Goal: Task Accomplishment & Management: Complete application form

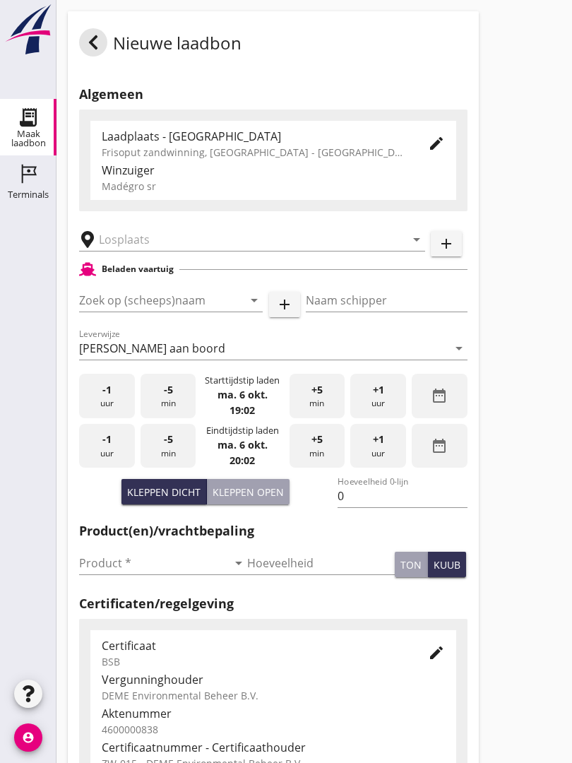
click at [172, 244] on input "text" at bounding box center [242, 239] width 287 height 23
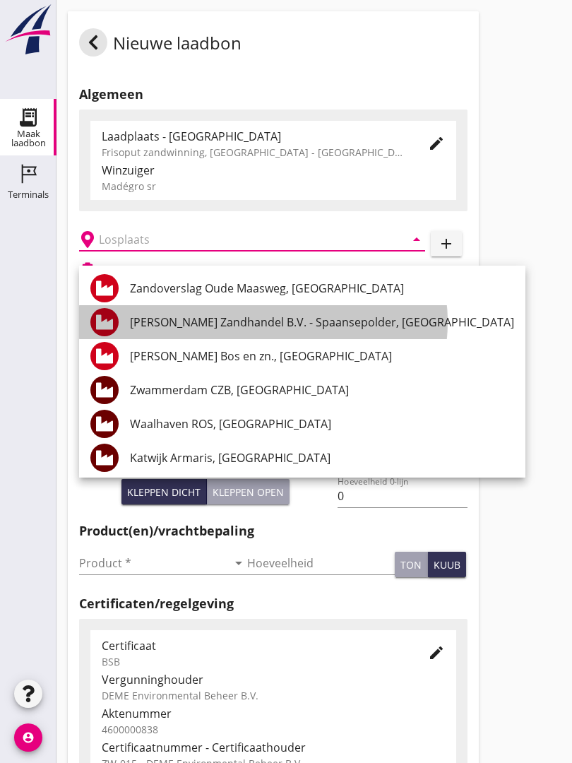
click at [323, 321] on div "[PERSON_NAME] Zandhandel B.V. - Spaansepolder, [GEOGRAPHIC_DATA]" at bounding box center [322, 321] width 384 height 17
type input "[PERSON_NAME] Zandhandel B.V. - Spaansepolder, [GEOGRAPHIC_DATA]"
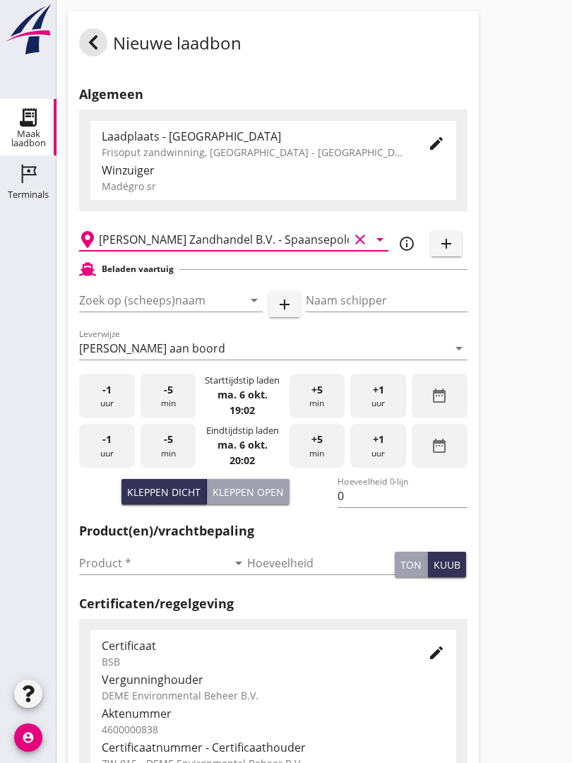
click at [185, 311] on input "Zoek op (scheeps)naam" at bounding box center [151, 300] width 144 height 23
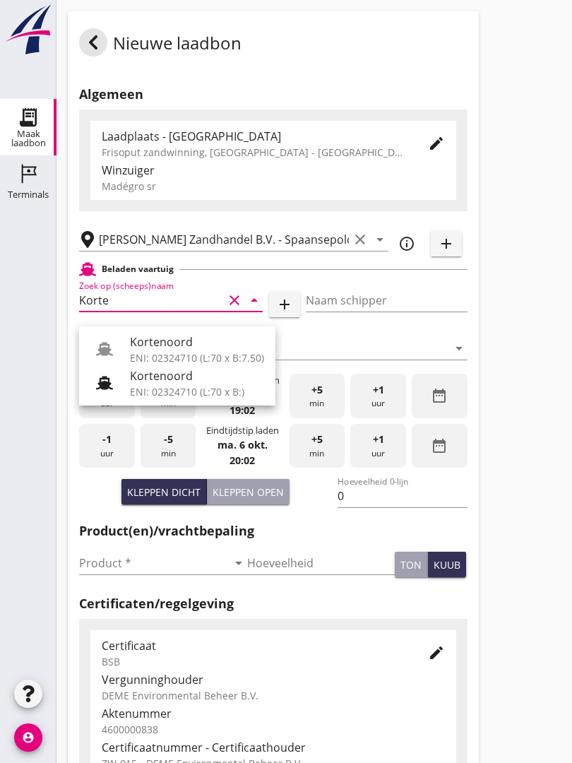
click at [172, 337] on div "Kortenoord" at bounding box center [197, 341] width 134 height 17
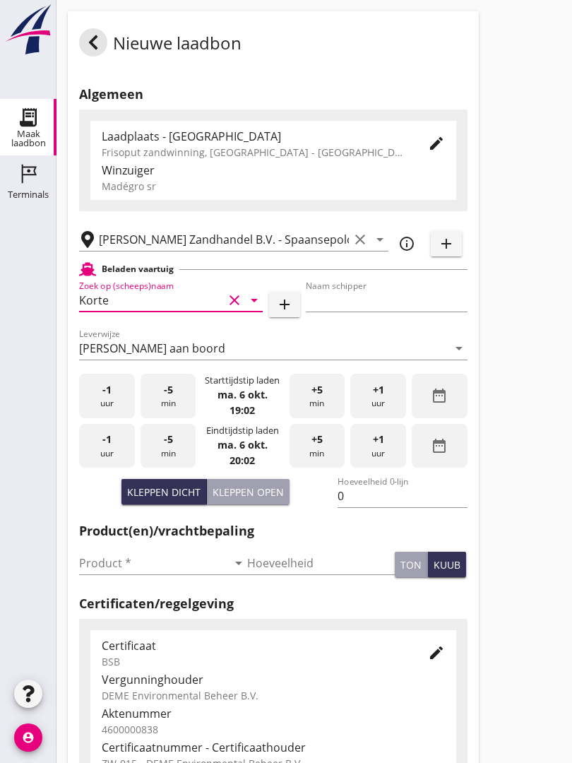
type input "Kortenoord"
type input "[PERSON_NAME]"
click at [258, 499] on div "Kleppen open" at bounding box center [248, 491] width 71 height 15
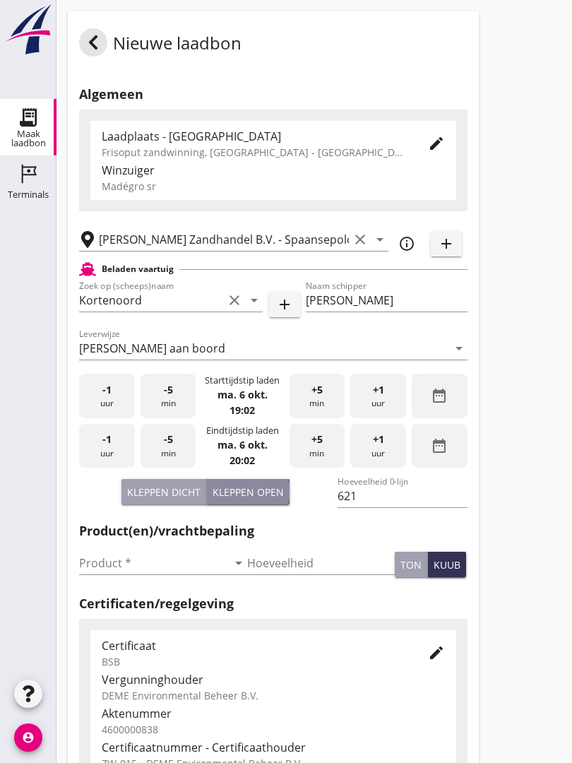
type input "518"
click at [104, 574] on input "Product *" at bounding box center [153, 562] width 148 height 23
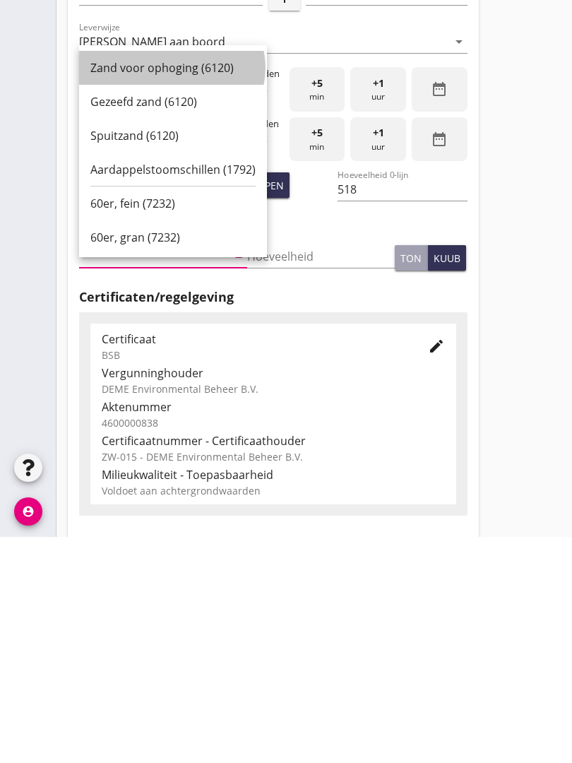
click at [175, 285] on div "Zand voor ophoging (6120)" at bounding box center [172, 293] width 165 height 17
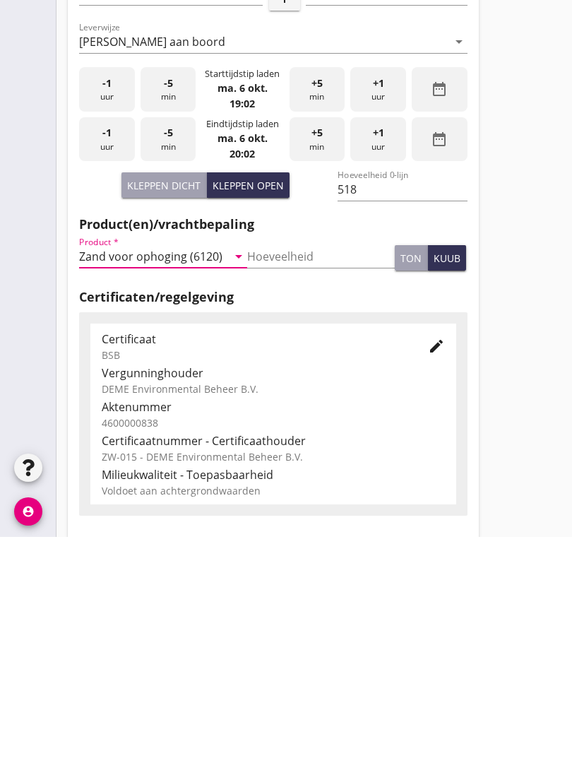
click at [221, 471] on input "Zand voor ophoging (6120)" at bounding box center [153, 482] width 148 height 23
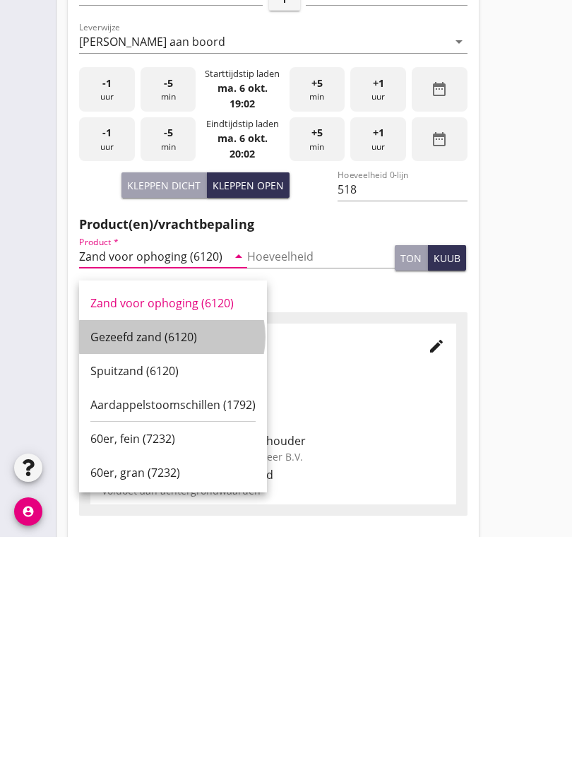
click at [173, 554] on div "Gezeefd zand (6120)" at bounding box center [172, 562] width 165 height 17
type input "Gezeefd zand (6120)"
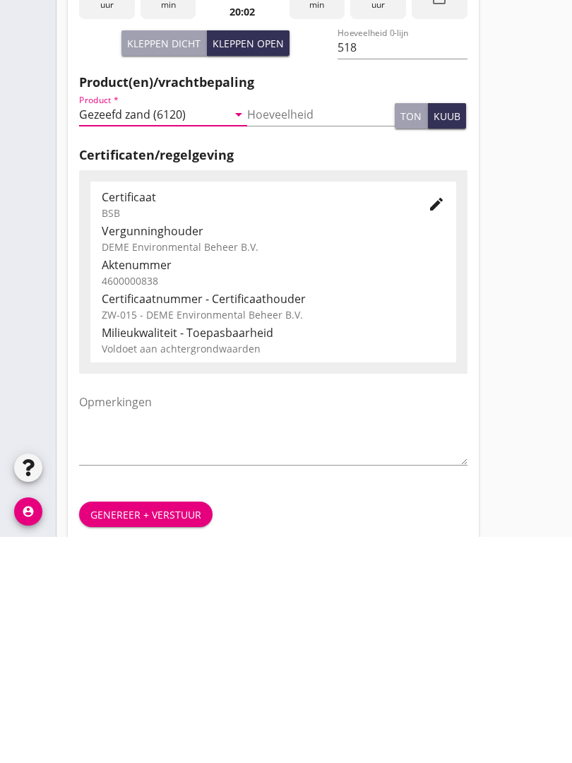
scroll to position [247, 0]
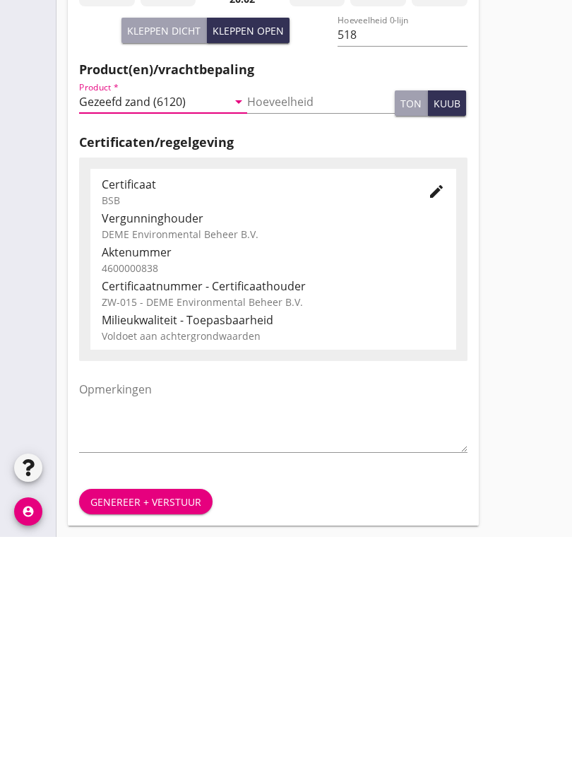
click at [149, 715] on button "Genereer + verstuur" at bounding box center [145, 727] width 133 height 25
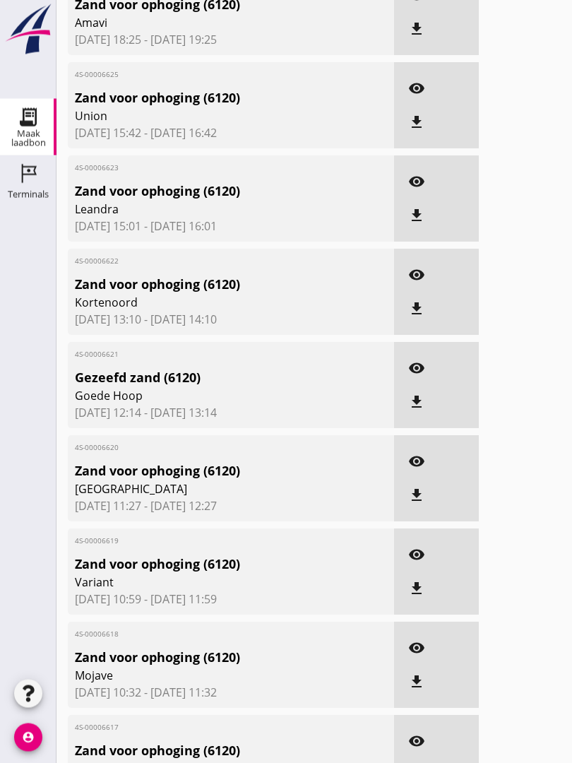
scroll to position [0, 0]
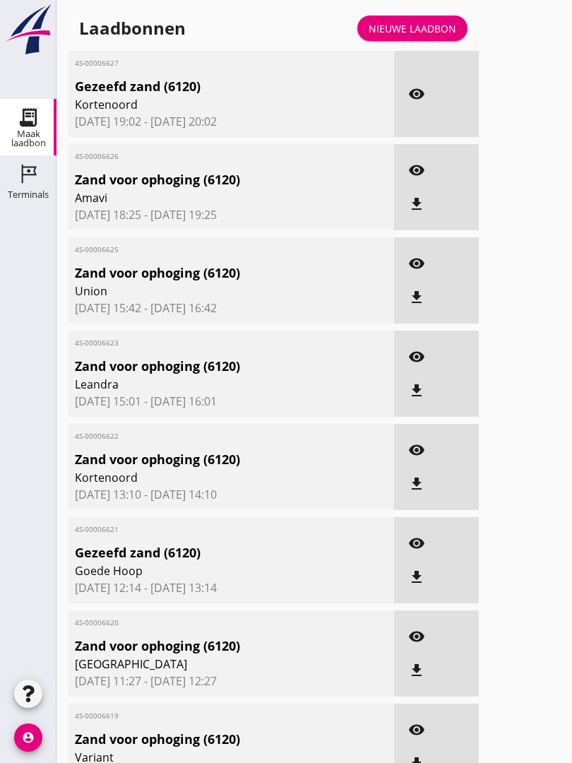
click at [424, 36] on div "Nieuwe laadbon" at bounding box center [413, 28] width 88 height 15
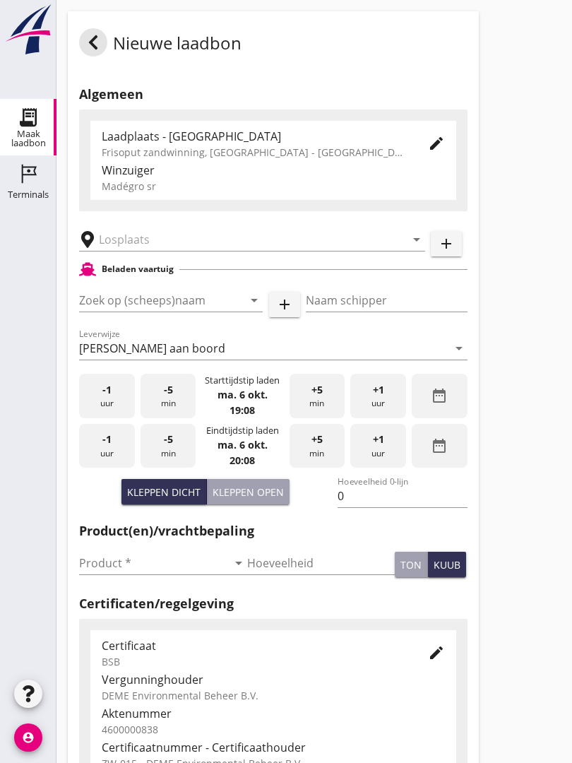
click at [166, 243] on input "text" at bounding box center [242, 239] width 287 height 23
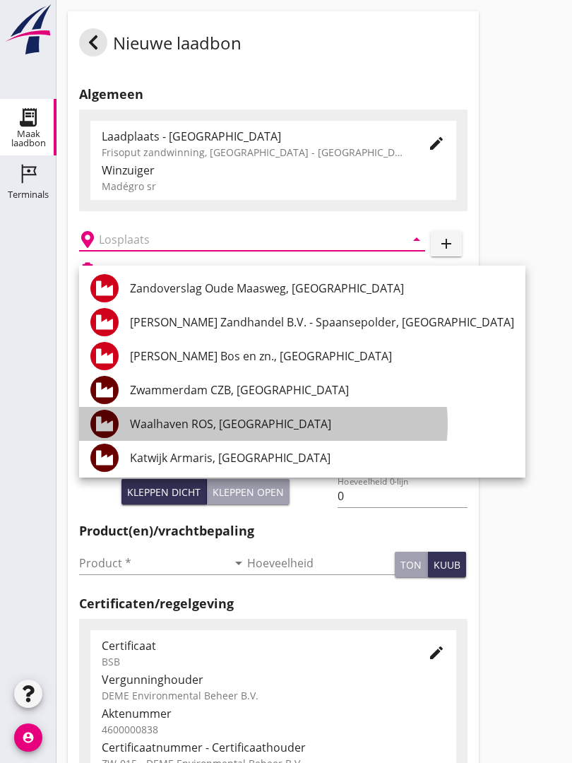
click at [262, 417] on div "Waalhaven ROS, [GEOGRAPHIC_DATA]" at bounding box center [322, 423] width 384 height 17
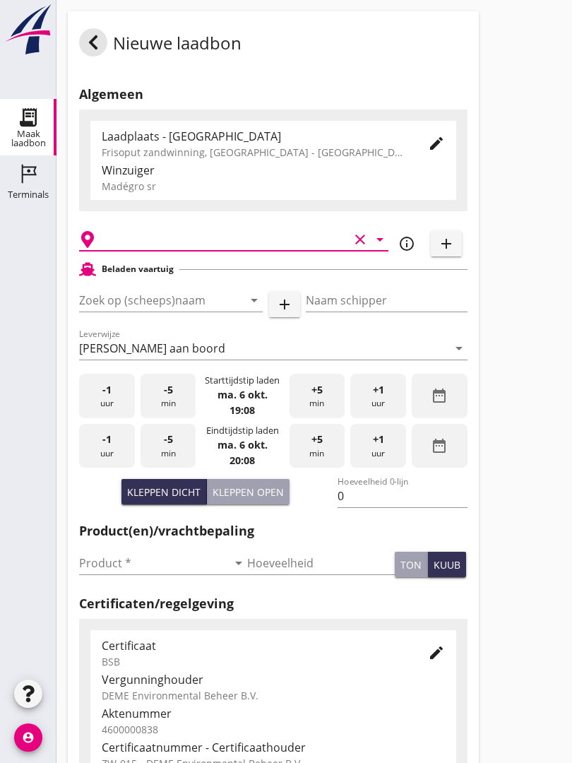
type input "Waalhaven ROS, [GEOGRAPHIC_DATA]"
click at [215, 309] on input "Zoek op (scheeps)naam" at bounding box center [151, 300] width 144 height 23
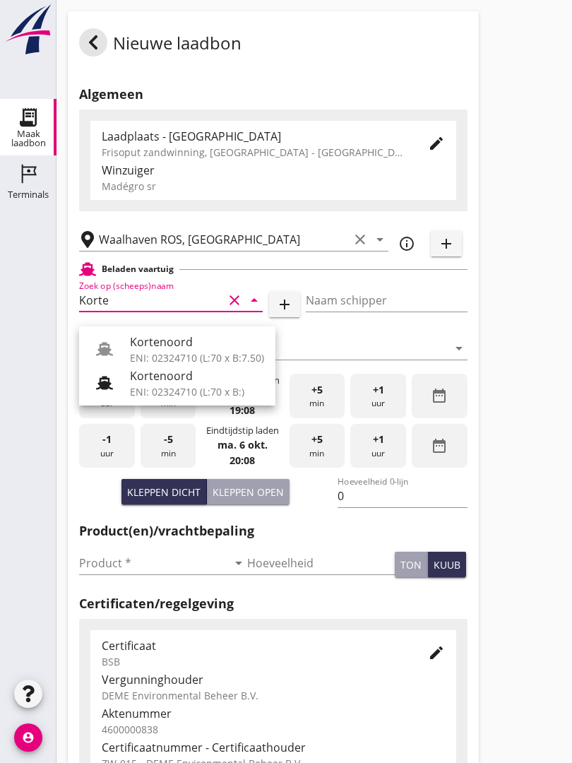
click at [174, 353] on div "ENI: 02324710 (L:70 x B:7.50)" at bounding box center [197, 357] width 134 height 15
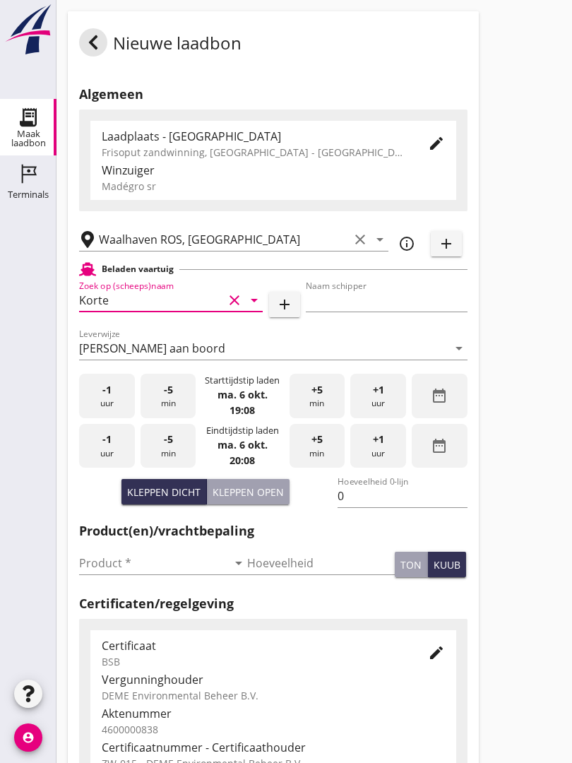
type input "Kortenoord"
type input "[PERSON_NAME]"
type input "621"
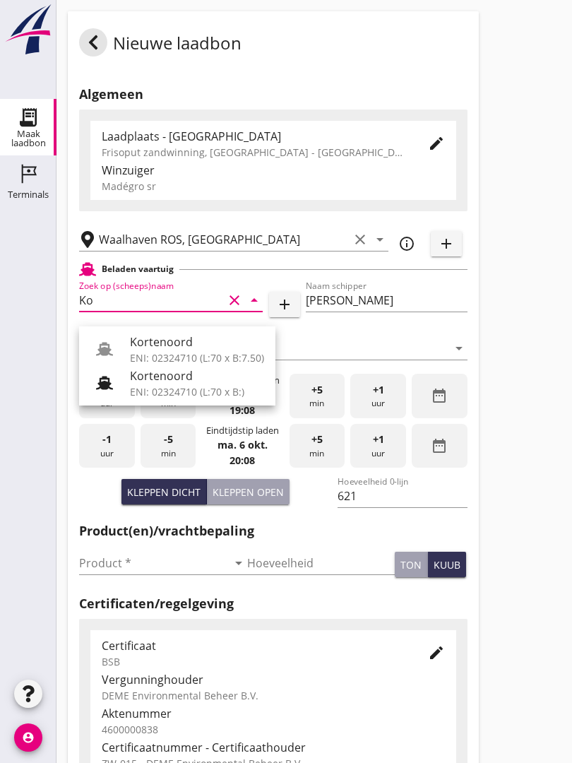
type input "K"
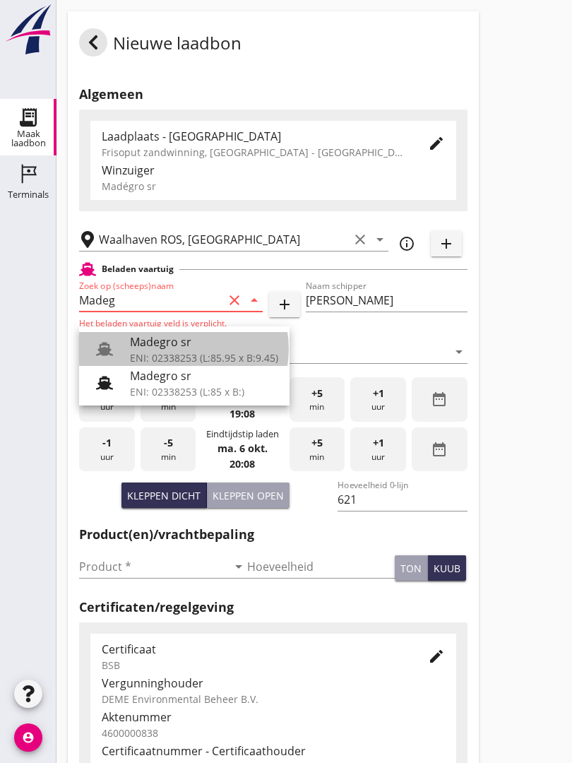
click at [184, 337] on div "Madegro sr" at bounding box center [204, 341] width 148 height 17
type input "Madegro sr"
type input "[PERSON_NAME]"
type input "1138"
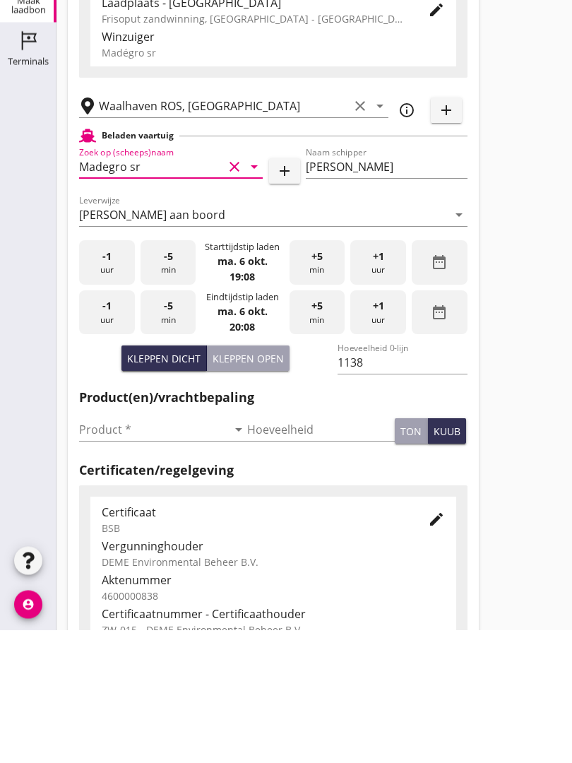
click at [108, 551] on input "Product *" at bounding box center [153, 562] width 148 height 23
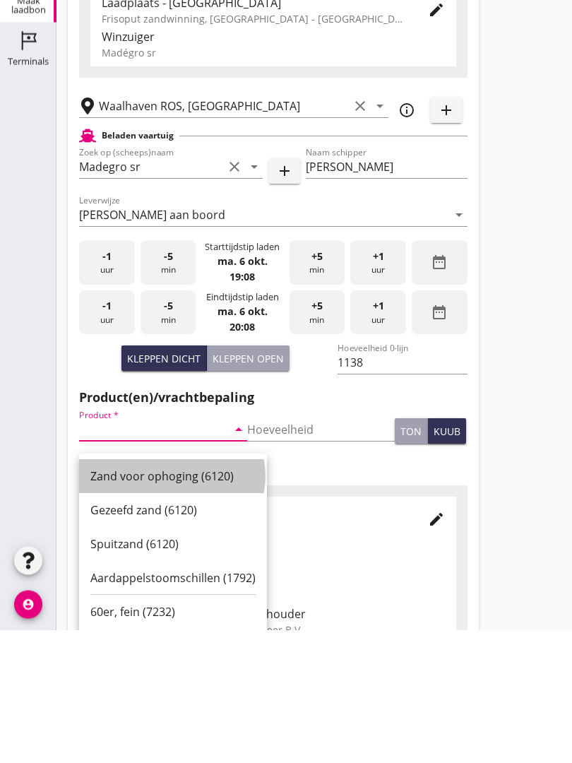
click at [168, 592] on div "Zand voor ophoging (6120)" at bounding box center [172, 609] width 165 height 34
type input "Zand voor ophoging (6120)"
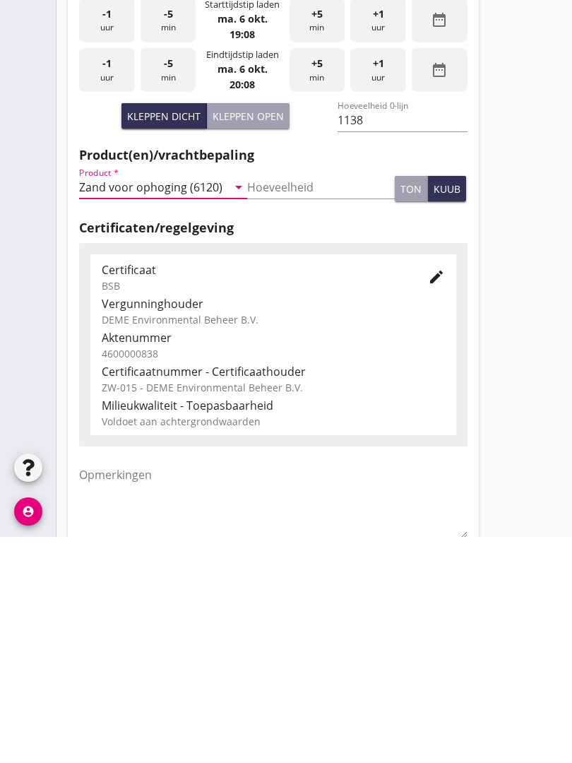
scroll to position [247, 0]
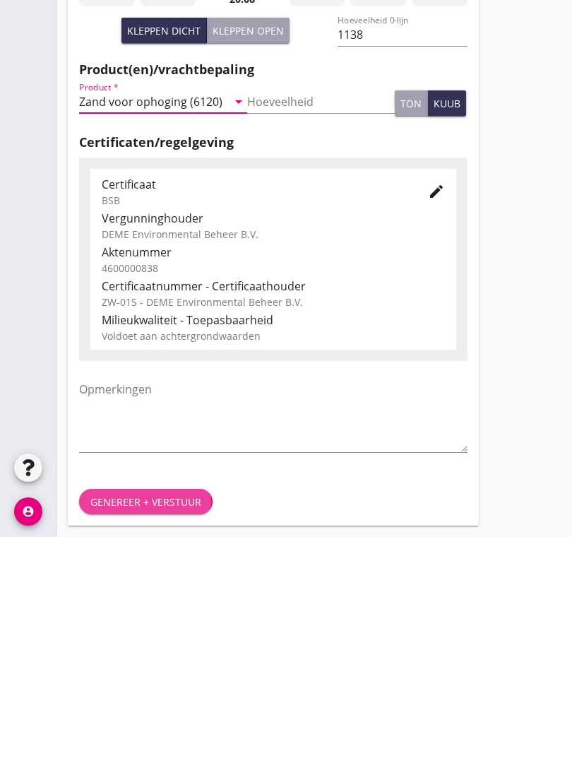
click at [128, 720] on div "Genereer + verstuur" at bounding box center [145, 727] width 111 height 15
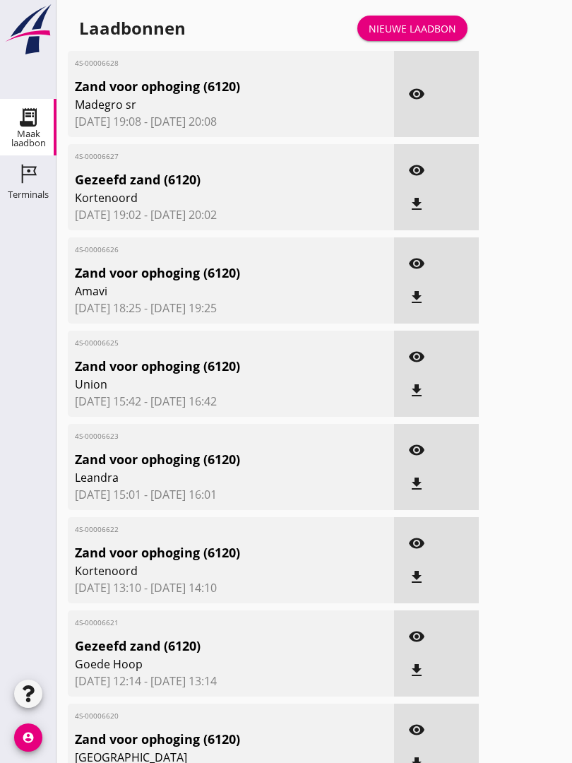
click at [286, 748] on span "Zand voor ophoging (6120)" at bounding box center [205, 738] width 260 height 19
